Goal: Information Seeking & Learning: Learn about a topic

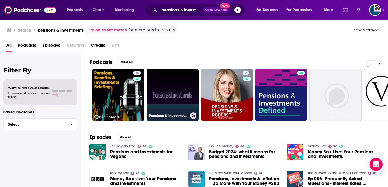
click at [184, 107] on link "Pensions & Investments" at bounding box center [172, 95] width 52 height 52
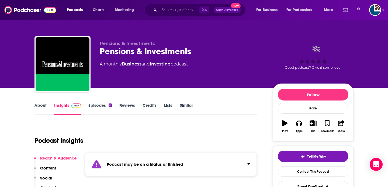
click at [164, 8] on input "Search podcasts, credits, & more..." at bounding box center [179, 10] width 40 height 9
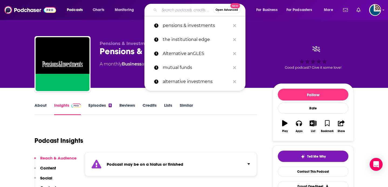
paste input "THE INSTITUTIONAL EDGE"
type input "THE INSTITUTIONAL EDGE"
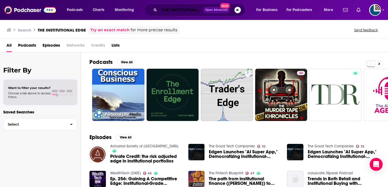
click at [188, 10] on input "THE INSTITUTIONAL EDGE" at bounding box center [181, 10] width 44 height 9
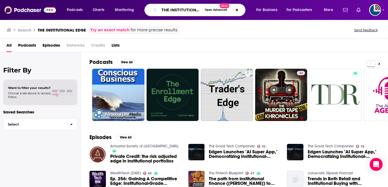
click at [188, 10] on input "THE INSTITUTIONAL EDGE" at bounding box center [180, 10] width 43 height 9
click at [238, 11] on button "Search podcasts, credits, & more..." at bounding box center [237, 10] width 6 height 6
type input "Plan Sponsor"
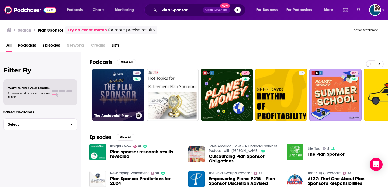
click at [119, 94] on link "30 The Accidental Plan Sponsor®" at bounding box center [118, 95] width 52 height 52
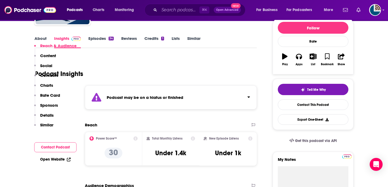
scroll to position [162, 0]
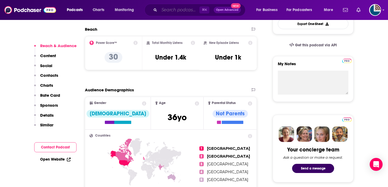
click at [177, 6] on input "Search podcasts, credits, & more..." at bounding box center [179, 10] width 40 height 9
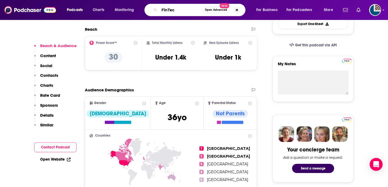
type input "FinTech"
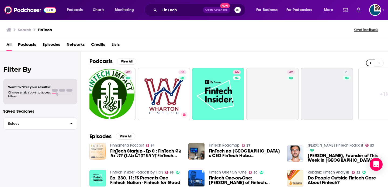
scroll to position [0, 196]
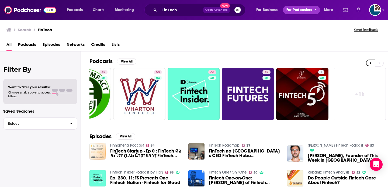
click at [312, 8] on button "For Podcasters" at bounding box center [301, 10] width 37 height 9
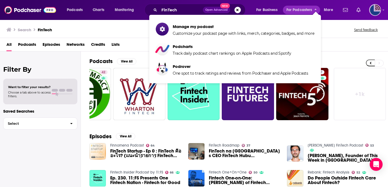
click at [378, 13] on img "Logged in as tdunyak" at bounding box center [375, 10] width 12 height 12
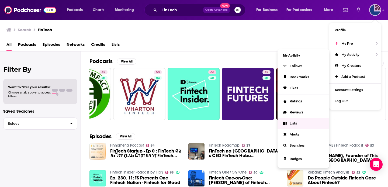
click at [294, 125] on link "Lists" at bounding box center [303, 123] width 52 height 11
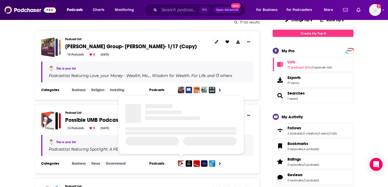
scroll to position [77, 0]
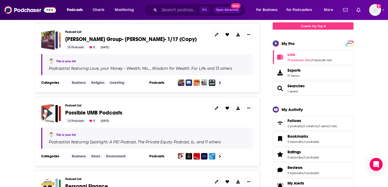
click at [76, 113] on span "Possible UMB Podcasts" at bounding box center [93, 112] width 57 height 7
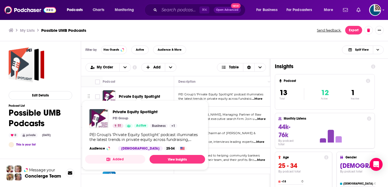
click at [149, 96] on span "Private Equity Spotlight" at bounding box center [139, 96] width 41 height 5
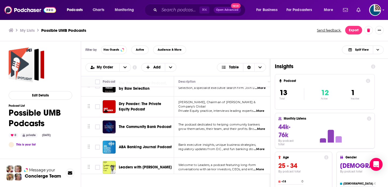
scroll to position [31, 0]
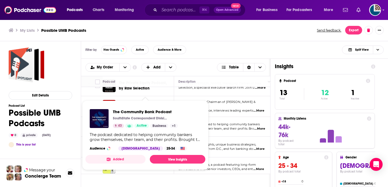
click at [157, 127] on link "Business" at bounding box center [159, 126] width 18 height 4
click at [185, 160] on link "View Insights" at bounding box center [177, 159] width 55 height 9
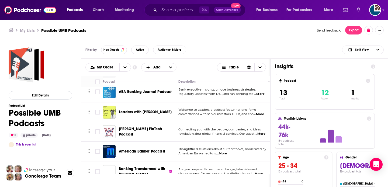
scroll to position [87, 0]
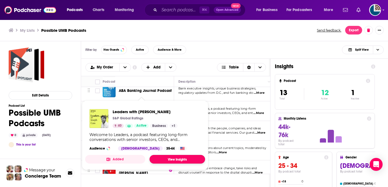
click at [172, 160] on link "View Insights" at bounding box center [176, 159] width 55 height 9
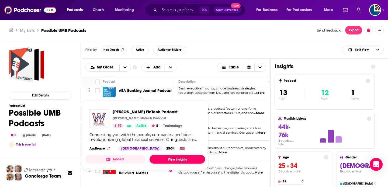
click at [170, 159] on link "View Insights" at bounding box center [176, 159] width 55 height 9
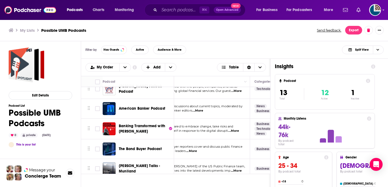
scroll to position [129, 27]
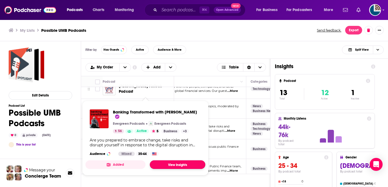
click at [173, 160] on link "View Insights" at bounding box center [177, 164] width 55 height 9
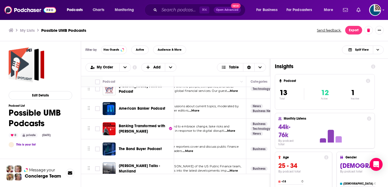
click at [237, 147] on span "The Bond Buyer reporters cover and discuss public finance" at bounding box center [195, 147] width 88 height 4
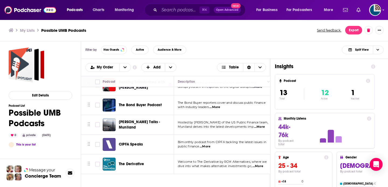
scroll to position [173, 0]
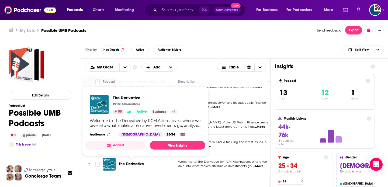
click at [128, 164] on span "The Derivative" at bounding box center [131, 163] width 25 height 5
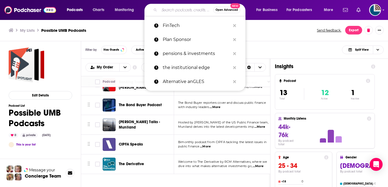
click at [166, 10] on input "Search podcasts, credits, & more..." at bounding box center [186, 10] width 54 height 9
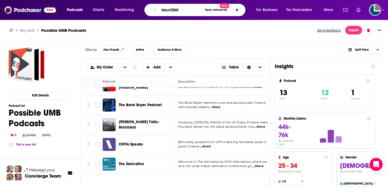
type input "Muni360"
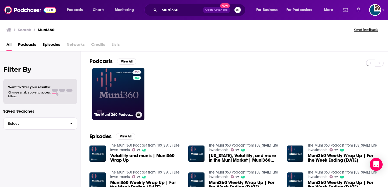
click at [103, 90] on link "27 The Muni 360 Podcast from New York Life Investments" at bounding box center [118, 94] width 52 height 52
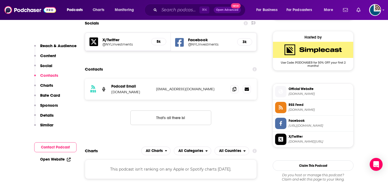
scroll to position [383, 0]
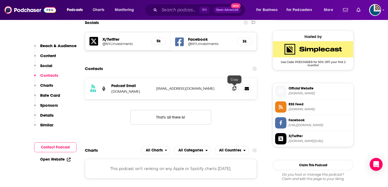
click at [234, 89] on icon at bounding box center [234, 88] width 4 height 4
click at [171, 8] on input "Search podcasts, credits, & more..." at bounding box center [179, 10] width 40 height 9
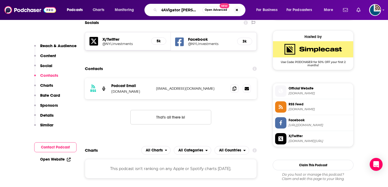
type input "NAVigator chuck jaffe"
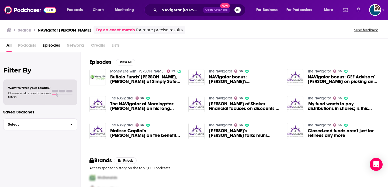
click at [236, 77] on span "NAVigator bonus: Matisse Cap's Boughton talks discounts, MLPs and more" at bounding box center [245, 79] width 72 height 9
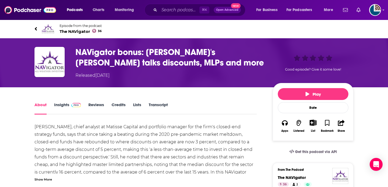
click at [70, 30] on span "The NAVigator 36" at bounding box center [80, 31] width 42 height 5
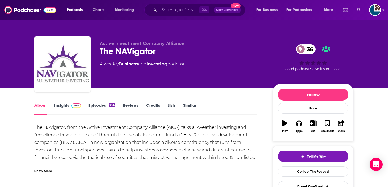
click at [63, 106] on link "Insights" at bounding box center [67, 109] width 27 height 12
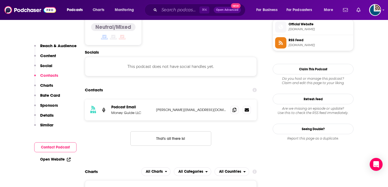
scroll to position [460, 0]
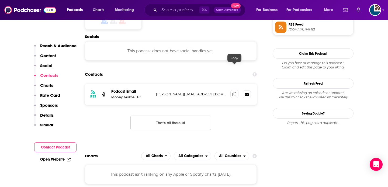
click at [234, 92] on icon at bounding box center [234, 94] width 4 height 4
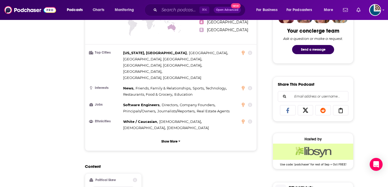
scroll to position [0, 0]
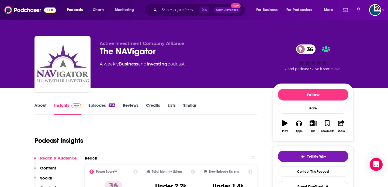
click at [42, 110] on link "About" at bounding box center [40, 109] width 12 height 12
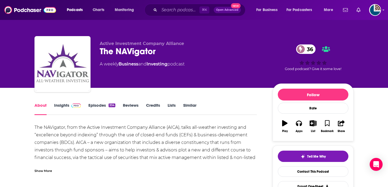
click at [45, 173] on div "Show More" at bounding box center [42, 170] width 17 height 5
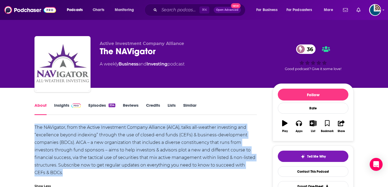
drag, startPoint x: 54, startPoint y: 171, endPoint x: 27, endPoint y: 127, distance: 52.4
copy div "The NAVigator, from the Active Investment Company Alliance (AICA), talks all-we…"
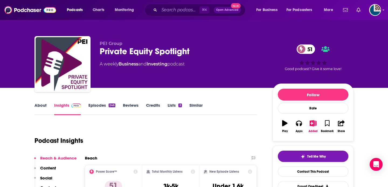
scroll to position [69, 0]
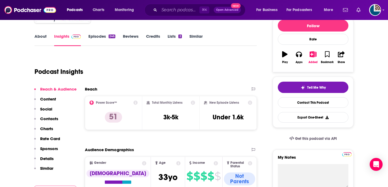
click at [37, 34] on link "About" at bounding box center [40, 40] width 12 height 12
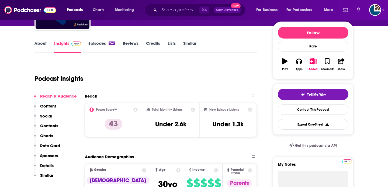
scroll to position [67, 0]
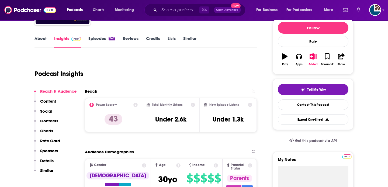
click at [38, 41] on link "About" at bounding box center [40, 42] width 12 height 12
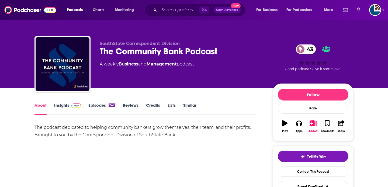
click at [66, 106] on link "Insights" at bounding box center [67, 109] width 27 height 12
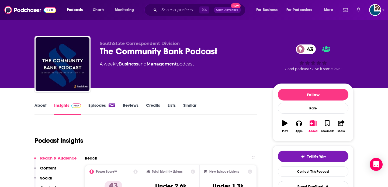
click at [44, 107] on link "About" at bounding box center [40, 109] width 12 height 12
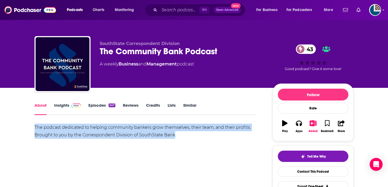
drag, startPoint x: 175, startPoint y: 136, endPoint x: 33, endPoint y: 127, distance: 142.4
copy div "The podcast dedicated to helping community bankers grow themselves, their team,…"
click at [90, 105] on link "Episodes 247" at bounding box center [101, 109] width 27 height 12
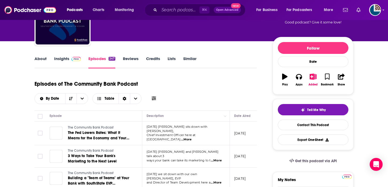
scroll to position [13, 0]
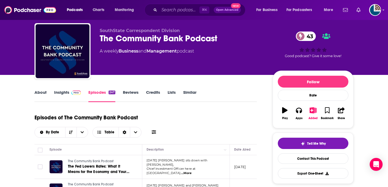
click at [64, 95] on link "Insights" at bounding box center [67, 96] width 27 height 12
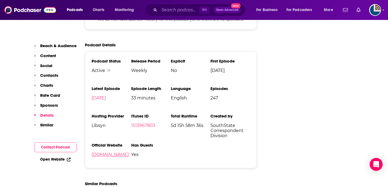
scroll to position [784, 0]
click at [129, 152] on link "communitybanker.libsyn.com" at bounding box center [110, 154] width 37 height 5
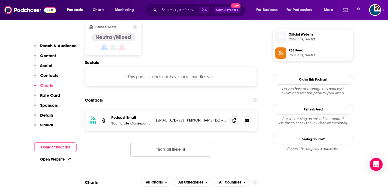
scroll to position [419, 0]
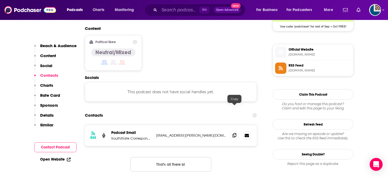
click at [234, 133] on icon at bounding box center [234, 135] width 4 height 4
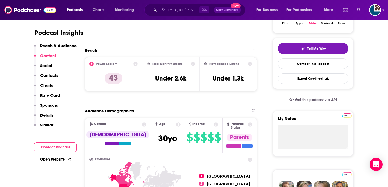
scroll to position [0, 0]
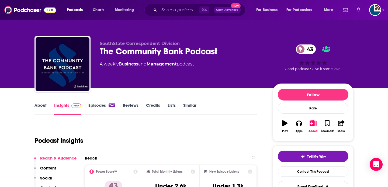
click at [41, 106] on link "About" at bounding box center [40, 109] width 12 height 12
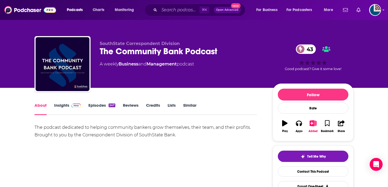
scroll to position [14, 0]
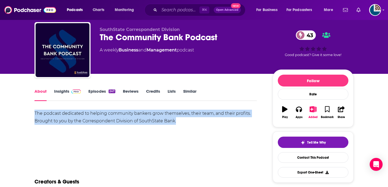
drag, startPoint x: 178, startPoint y: 120, endPoint x: 27, endPoint y: 113, distance: 151.2
copy div "The podcast dedicated to helping community bankers grow themselves, their team,…"
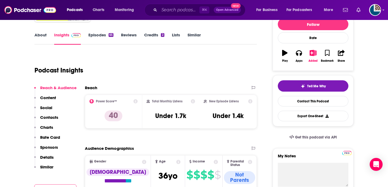
scroll to position [73, 0]
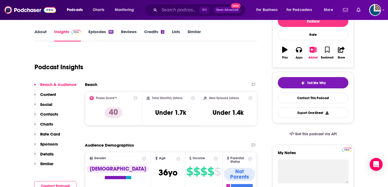
click at [42, 31] on link "About" at bounding box center [40, 35] width 12 height 12
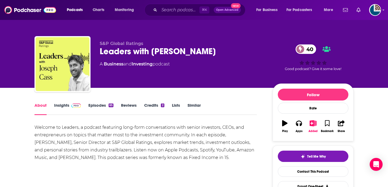
click at [62, 106] on link "Insights" at bounding box center [67, 109] width 27 height 12
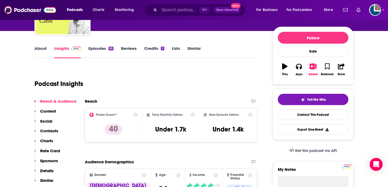
scroll to position [53, 0]
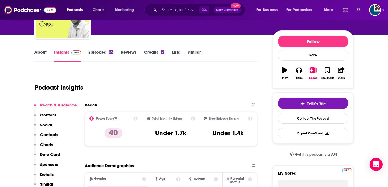
click at [95, 49] on div "About Insights Episodes 65 Reviews Credits 2 Lists Similar" at bounding box center [145, 55] width 222 height 13
click at [98, 54] on link "Episodes 65" at bounding box center [100, 56] width 25 height 12
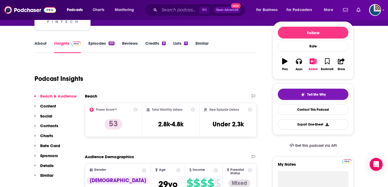
scroll to position [62, 0]
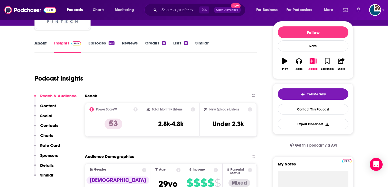
click at [51, 44] on div "About" at bounding box center [44, 46] width 20 height 12
click at [42, 43] on link "About" at bounding box center [40, 46] width 12 height 12
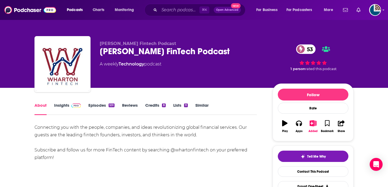
click at [58, 107] on link "Insights" at bounding box center [67, 109] width 27 height 12
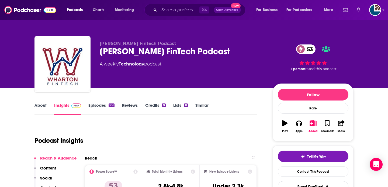
click at [98, 105] on link "Episodes 531" at bounding box center [101, 109] width 26 height 12
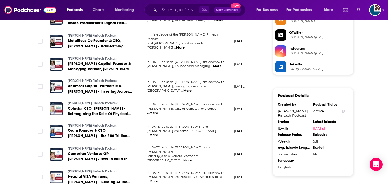
scroll to position [465, 0]
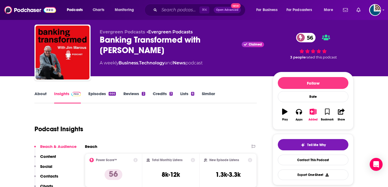
scroll to position [42, 0]
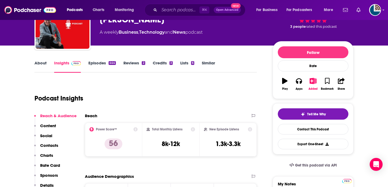
click at [38, 64] on link "About" at bounding box center [40, 66] width 12 height 12
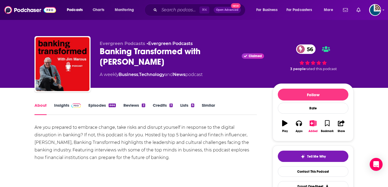
click at [64, 106] on link "Insights" at bounding box center [67, 109] width 27 height 12
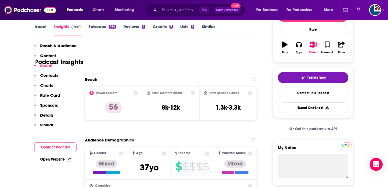
scroll to position [57, 0]
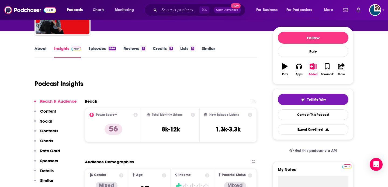
click at [102, 46] on link "Episodes 444" at bounding box center [101, 52] width 27 height 12
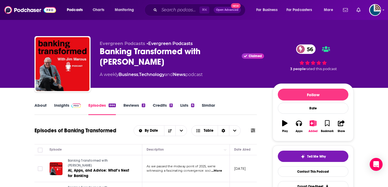
click at [42, 105] on link "About" at bounding box center [40, 109] width 12 height 12
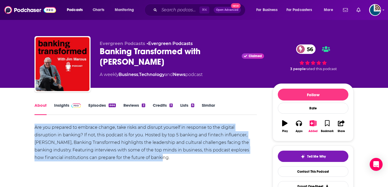
drag, startPoint x: 152, startPoint y: 156, endPoint x: 29, endPoint y: 125, distance: 126.7
copy div "Are you prepared to embrace change, take risks and disrupt yourself in response…"
click at [63, 105] on link "Insights" at bounding box center [67, 109] width 27 height 12
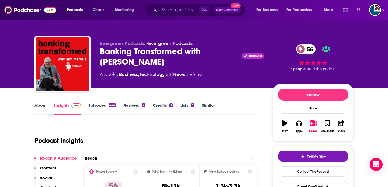
click at [97, 107] on link "Episodes 444" at bounding box center [101, 109] width 27 height 12
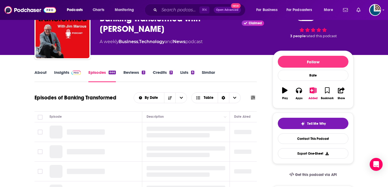
scroll to position [59, 0]
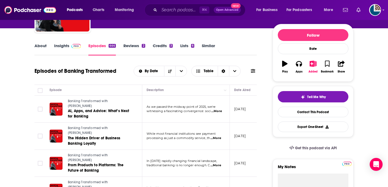
click at [68, 47] on link "Insights" at bounding box center [67, 49] width 27 height 12
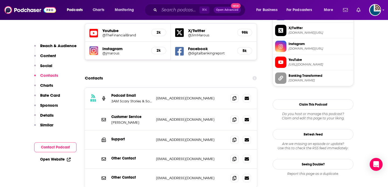
scroll to position [482, 0]
click at [233, 96] on icon at bounding box center [234, 98] width 4 height 4
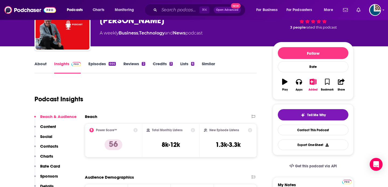
scroll to position [16, 0]
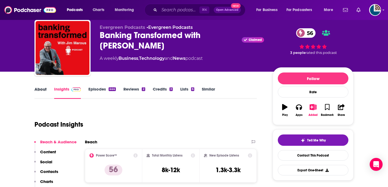
click at [46, 88] on div "About" at bounding box center [44, 92] width 20 height 12
click at [41, 89] on link "About" at bounding box center [40, 92] width 12 height 12
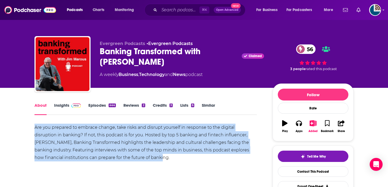
drag, startPoint x: 139, startPoint y: 158, endPoint x: 27, endPoint y: 126, distance: 116.6
copy div "Are you prepared to embrace change, take risks and disrupt yourself in response…"
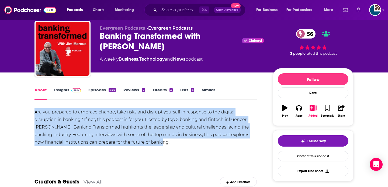
scroll to position [19, 0]
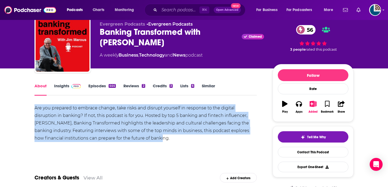
click at [63, 86] on link "Insights" at bounding box center [67, 89] width 27 height 12
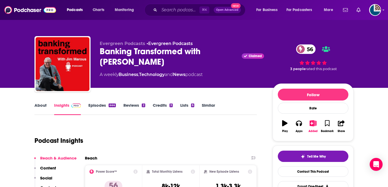
click at [39, 107] on link "About" at bounding box center [40, 109] width 12 height 12
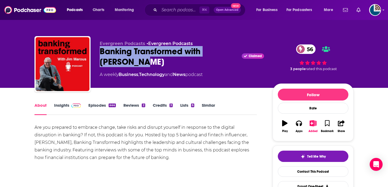
drag, startPoint x: 128, startPoint y: 60, endPoint x: 96, endPoint y: 52, distance: 33.8
click at [96, 52] on div "Evergreen Podcasts • Evergreen Podcasts Banking Transformed with Jim Marous Cla…" at bounding box center [193, 65] width 319 height 58
copy h1 "Banking Transformed with Jim Marous"
click at [62, 103] on link "Insights" at bounding box center [67, 109] width 27 height 12
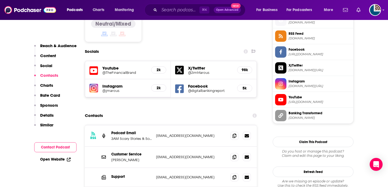
scroll to position [468, 0]
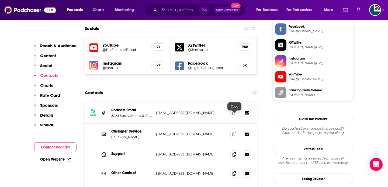
click at [236, 132] on icon at bounding box center [234, 134] width 4 height 4
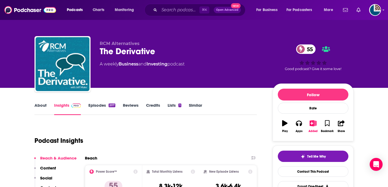
click at [40, 103] on link "About" at bounding box center [40, 109] width 12 height 12
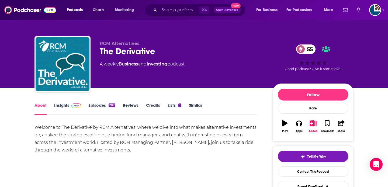
click at [65, 106] on link "Insights" at bounding box center [67, 109] width 27 height 12
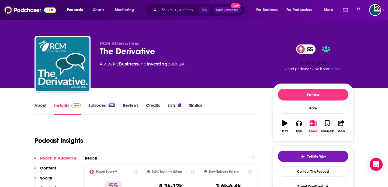
click at [98, 109] on link "Episodes 207" at bounding box center [101, 109] width 27 height 12
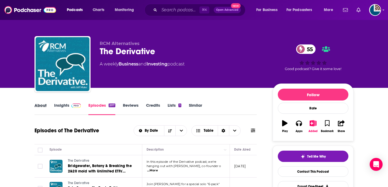
click at [46, 106] on div "About" at bounding box center [44, 109] width 20 height 12
click at [40, 106] on link "About" at bounding box center [40, 109] width 12 height 12
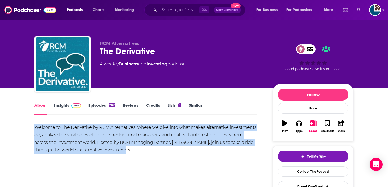
drag, startPoint x: 106, startPoint y: 152, endPoint x: 33, endPoint y: 128, distance: 77.6
copy div "Welcome to The Derivative by RCM Alternatives, where we dive into what makes al…"
click at [71, 106] on img at bounding box center [75, 105] width 9 height 4
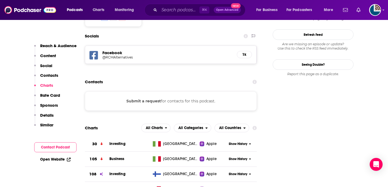
scroll to position [476, 0]
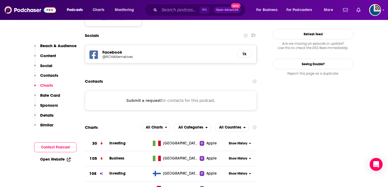
click at [154, 97] on button "Submit a request" at bounding box center [143, 100] width 34 height 6
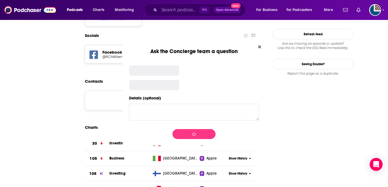
scroll to position [0, 0]
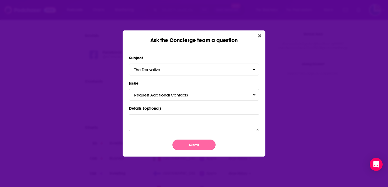
click at [195, 146] on button "Submit" at bounding box center [193, 144] width 43 height 10
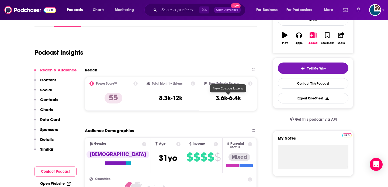
scroll to position [80, 0]
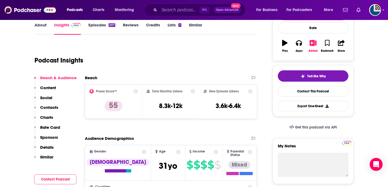
click at [98, 26] on link "Episodes 207" at bounding box center [101, 28] width 27 height 12
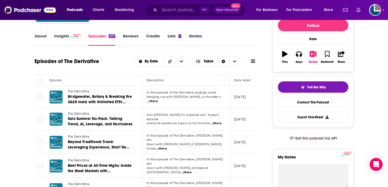
scroll to position [85, 0]
